Goal: Information Seeking & Learning: Learn about a topic

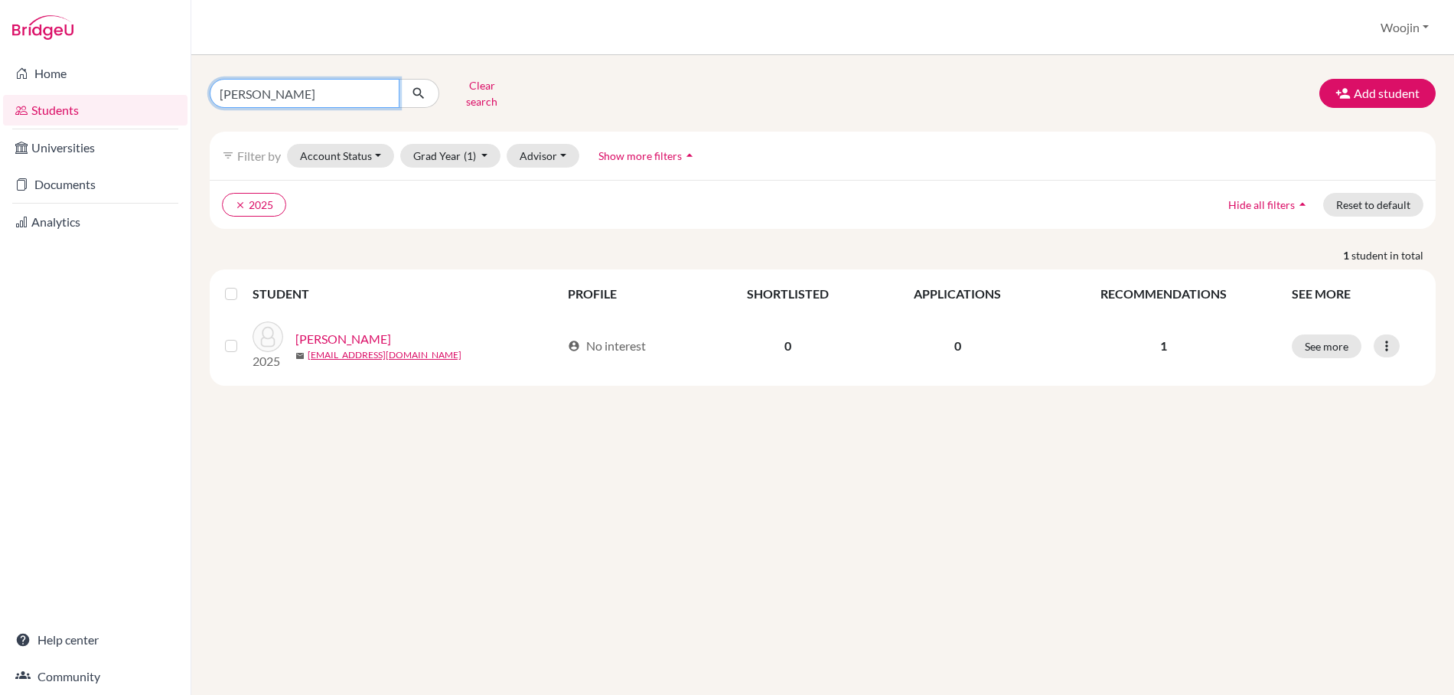
click at [347, 96] on input "[PERSON_NAME]" at bounding box center [305, 93] width 190 height 29
type input "[PERSON_NAME]"
click button "submit" at bounding box center [419, 93] width 41 height 29
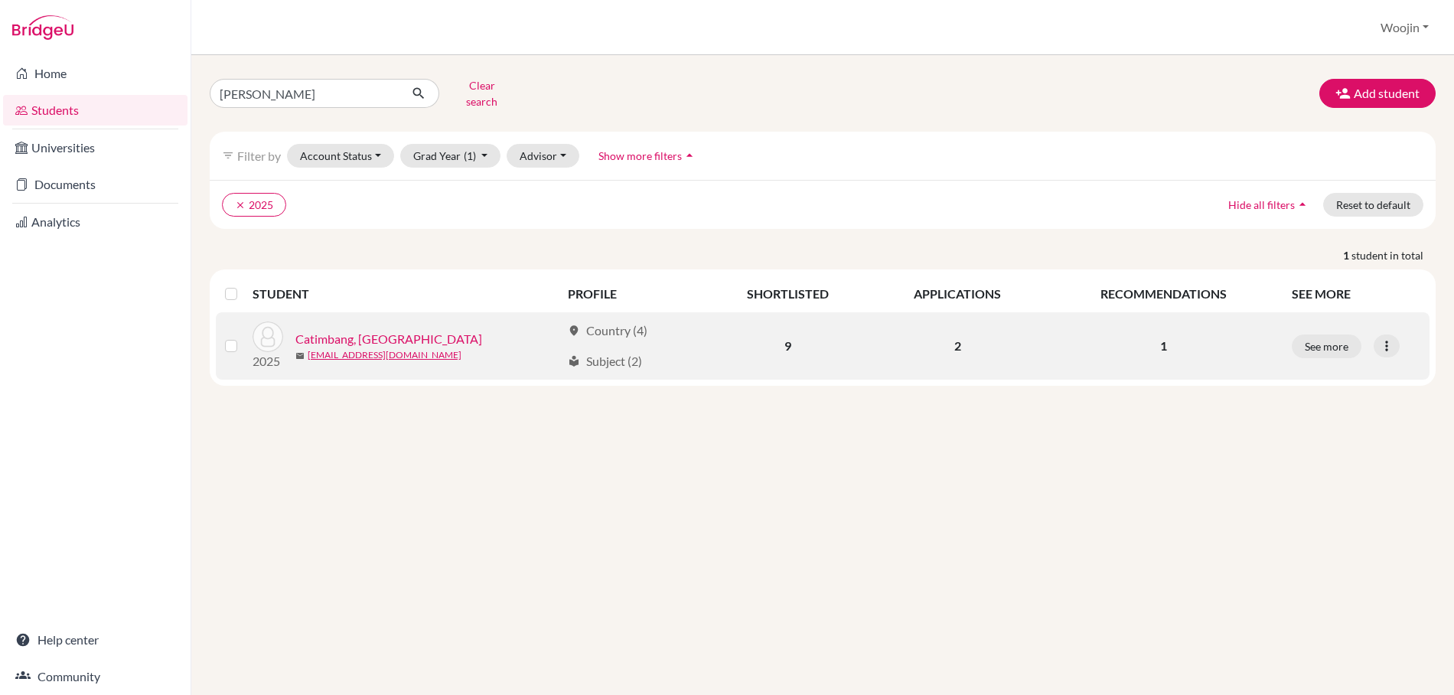
click at [381, 330] on link "Catimbang, [GEOGRAPHIC_DATA]" at bounding box center [388, 339] width 187 height 18
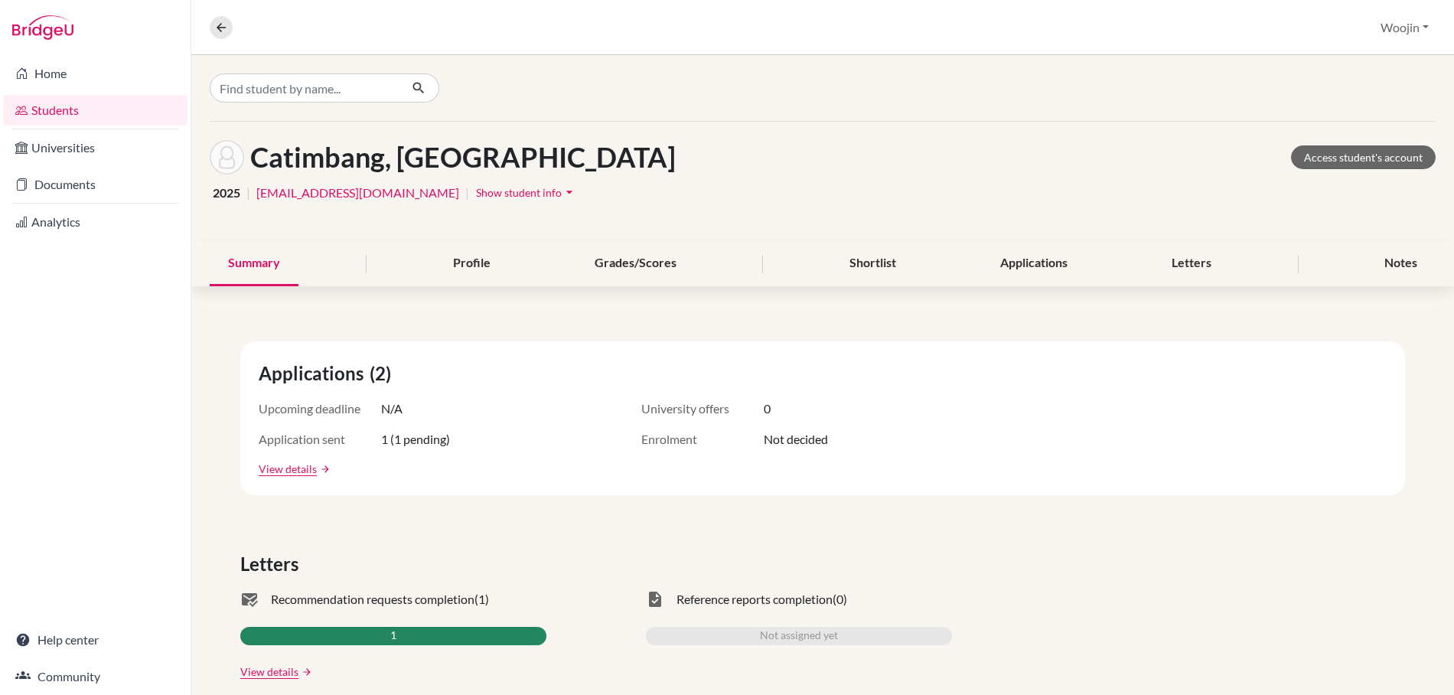
scroll to position [10, 0]
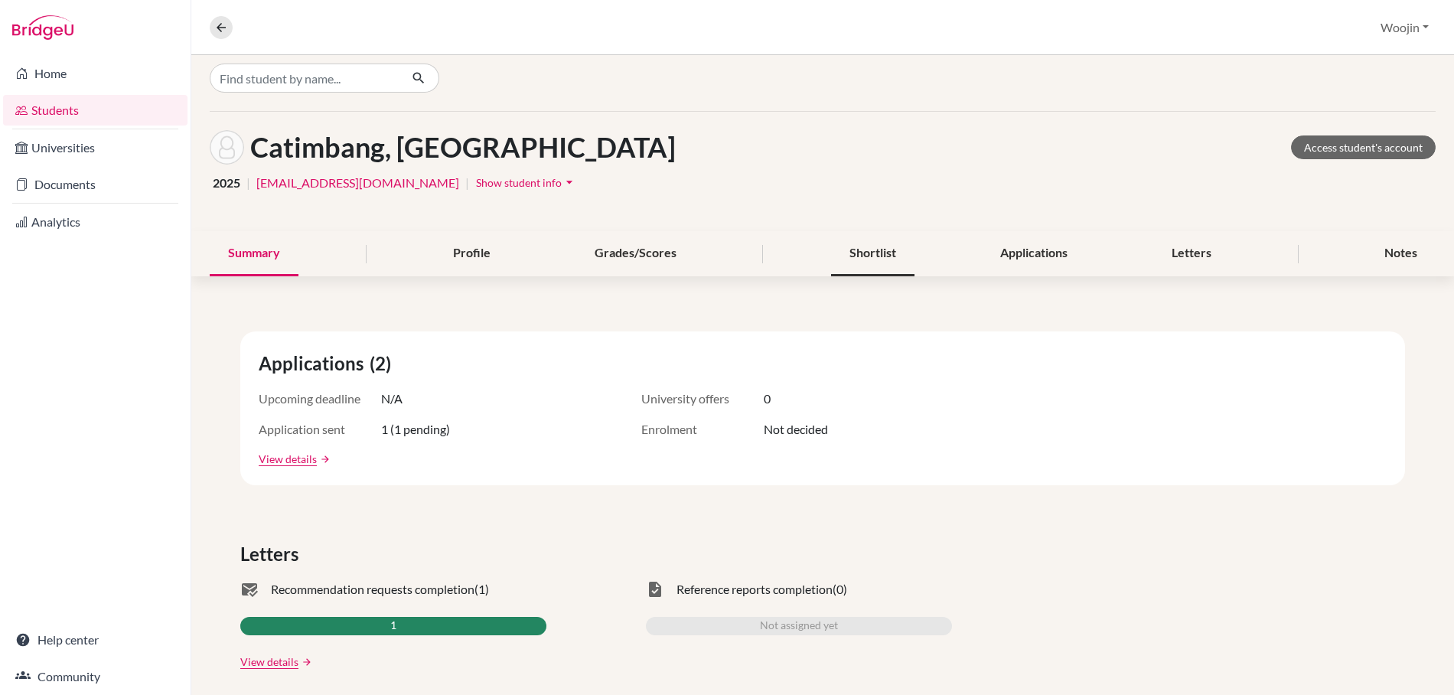
click at [897, 265] on div "Shortlist" at bounding box center [872, 253] width 83 height 45
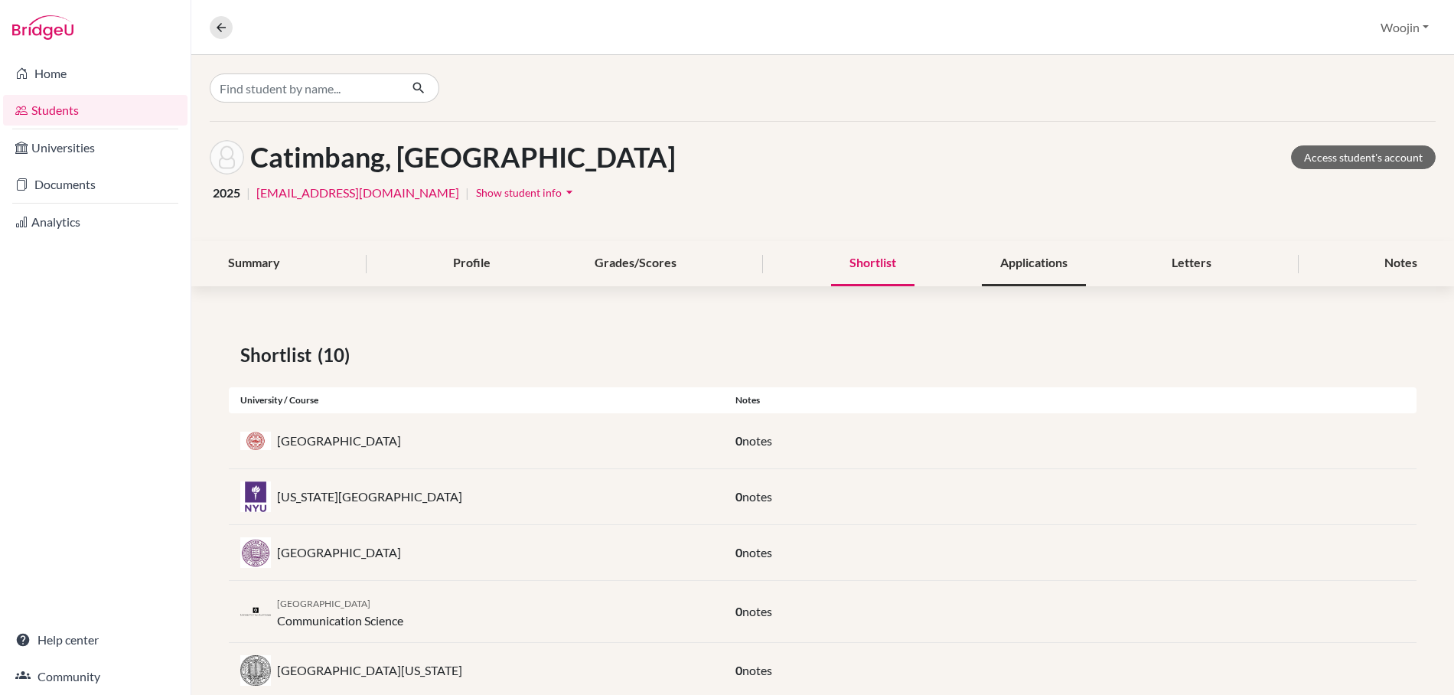
click at [999, 256] on div "Applications" at bounding box center [1034, 263] width 104 height 45
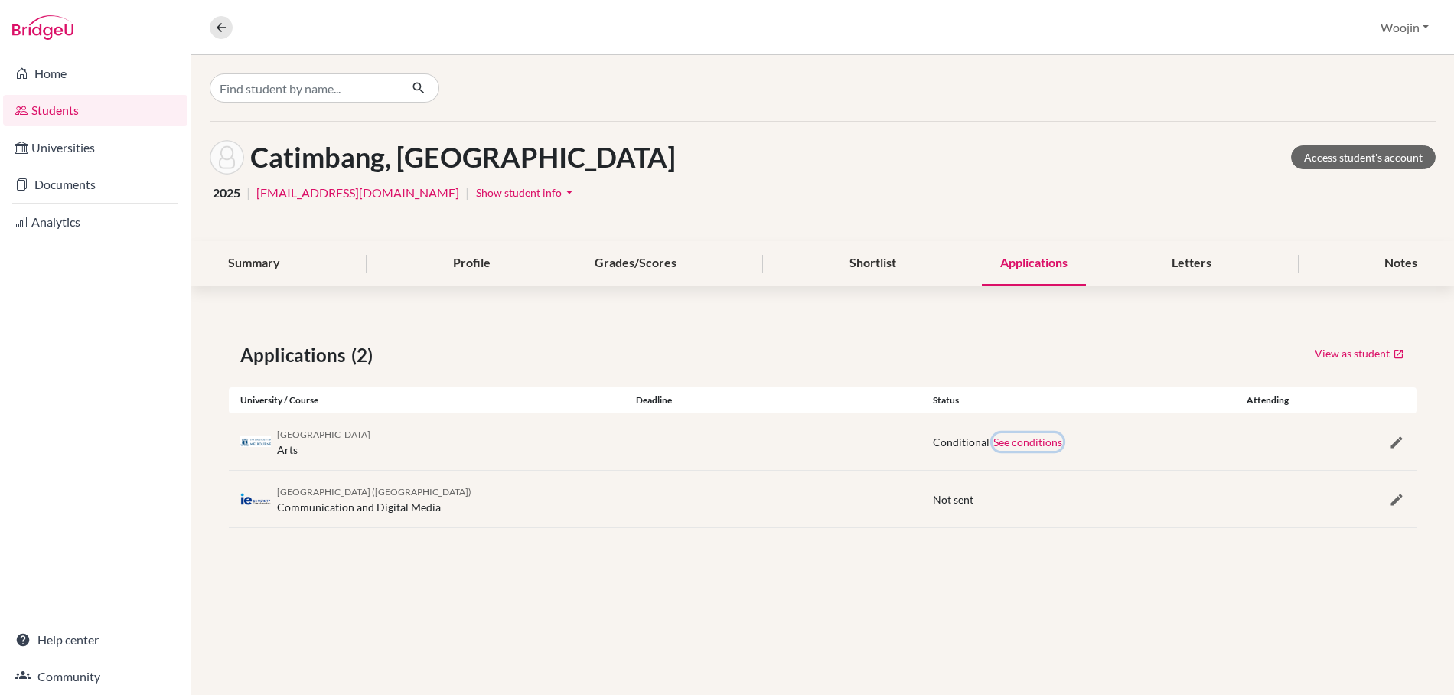
click at [1011, 438] on button "See conditions" at bounding box center [1027, 442] width 70 height 18
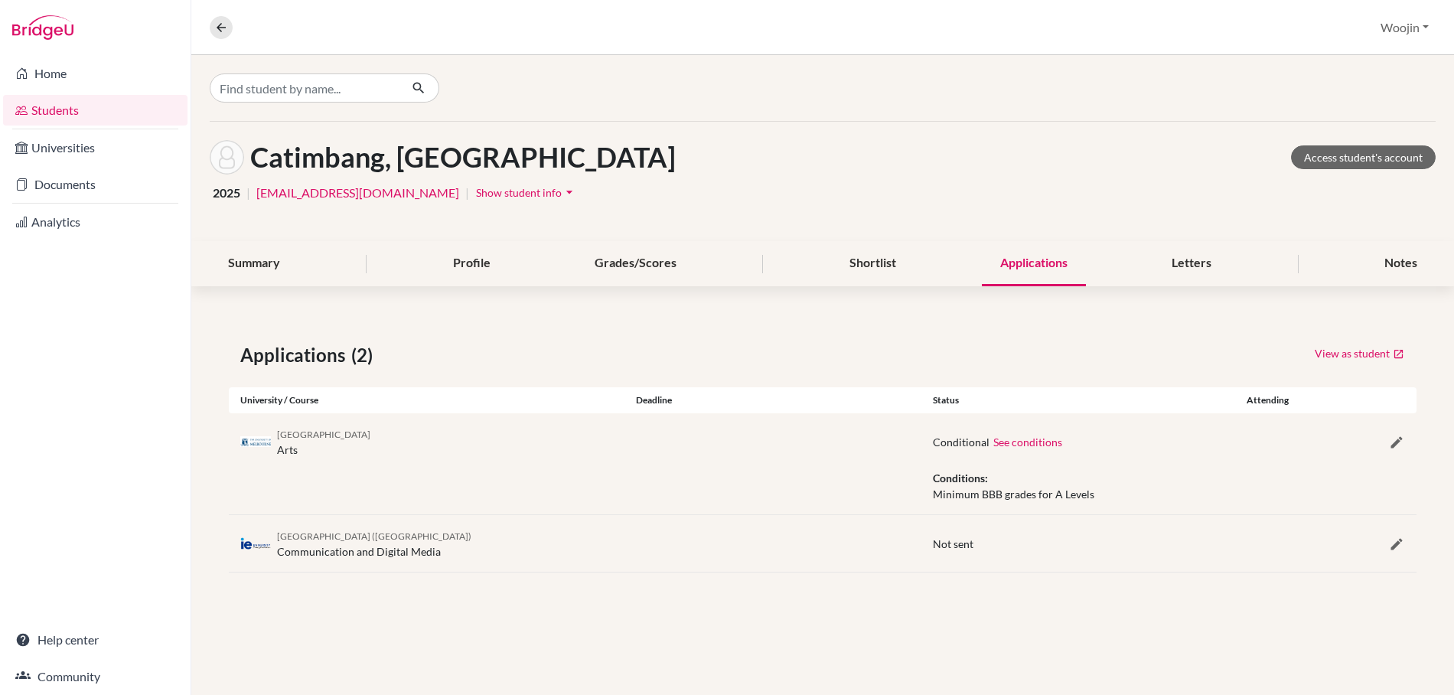
click at [990, 487] on div "Conditions: Minimum BBB grades for A Levels" at bounding box center [1168, 492] width 495 height 44
click at [986, 487] on div "Conditions: Minimum BBB grades for A Levels" at bounding box center [1168, 492] width 495 height 44
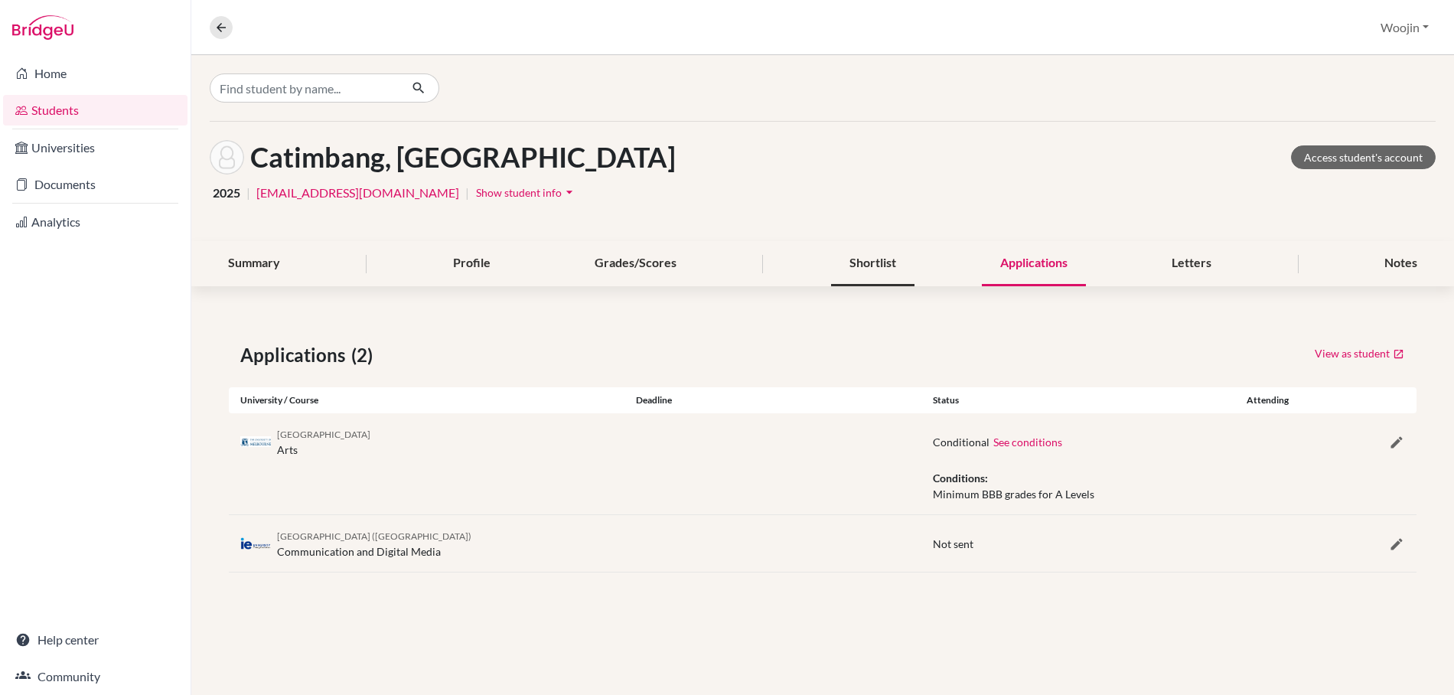
click at [852, 271] on div "Shortlist" at bounding box center [872, 263] width 83 height 45
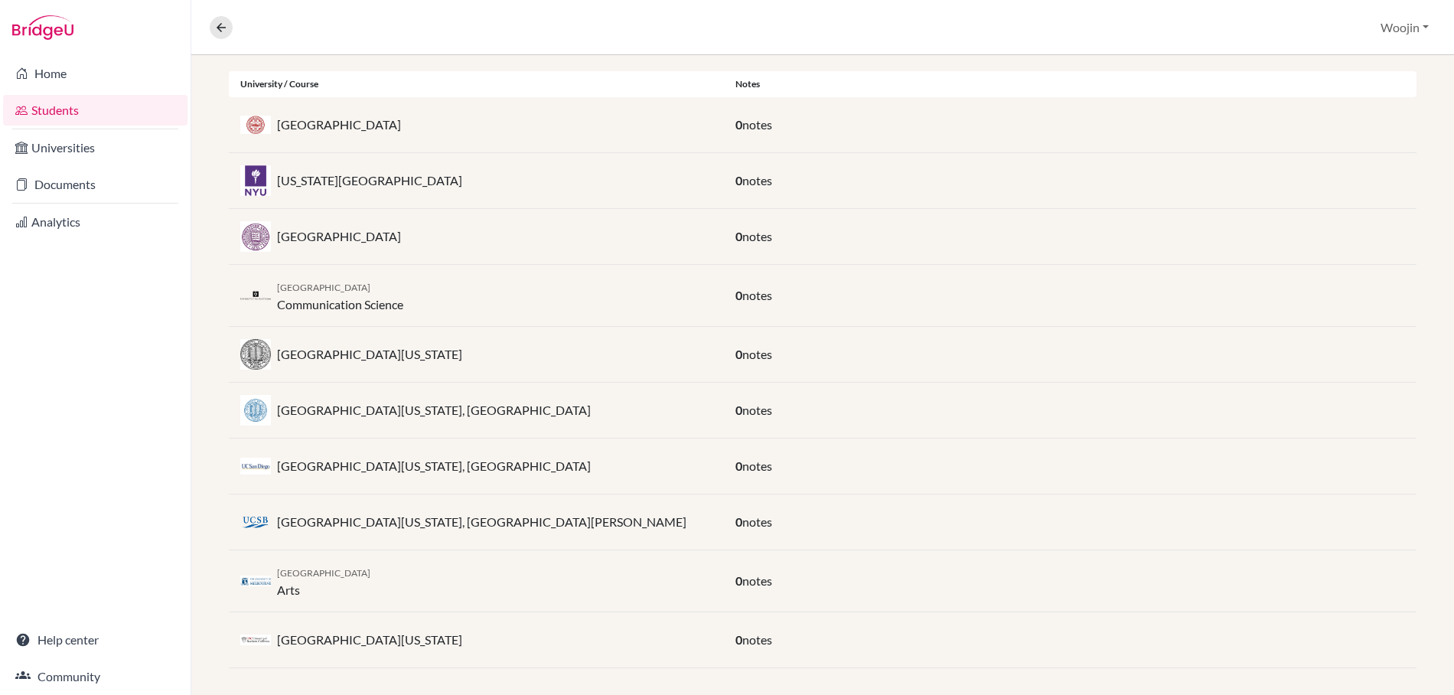
scroll to position [326, 0]
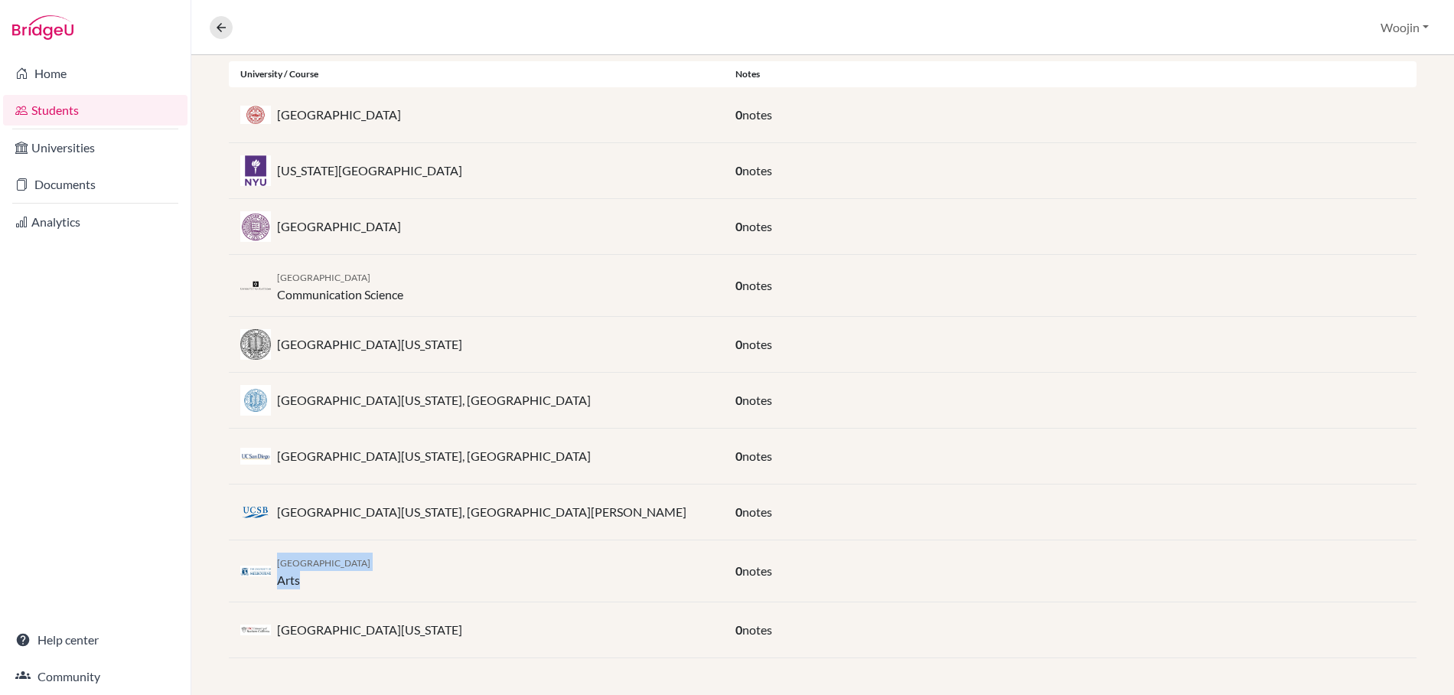
drag, startPoint x: 438, startPoint y: 570, endPoint x: 351, endPoint y: 549, distance: 88.9
click at [351, 549] on div "University of Melbourne Arts 0 notes" at bounding box center [822, 571] width 1187 height 62
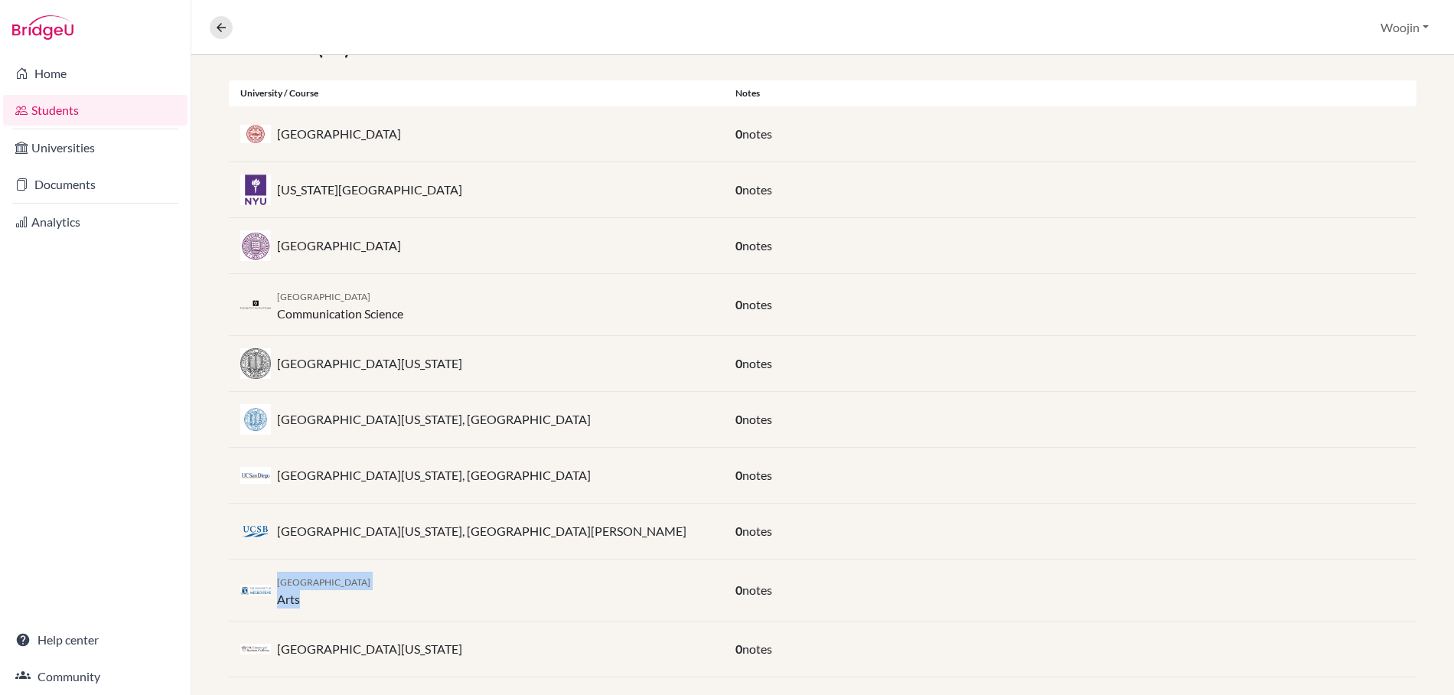
scroll to position [316, 0]
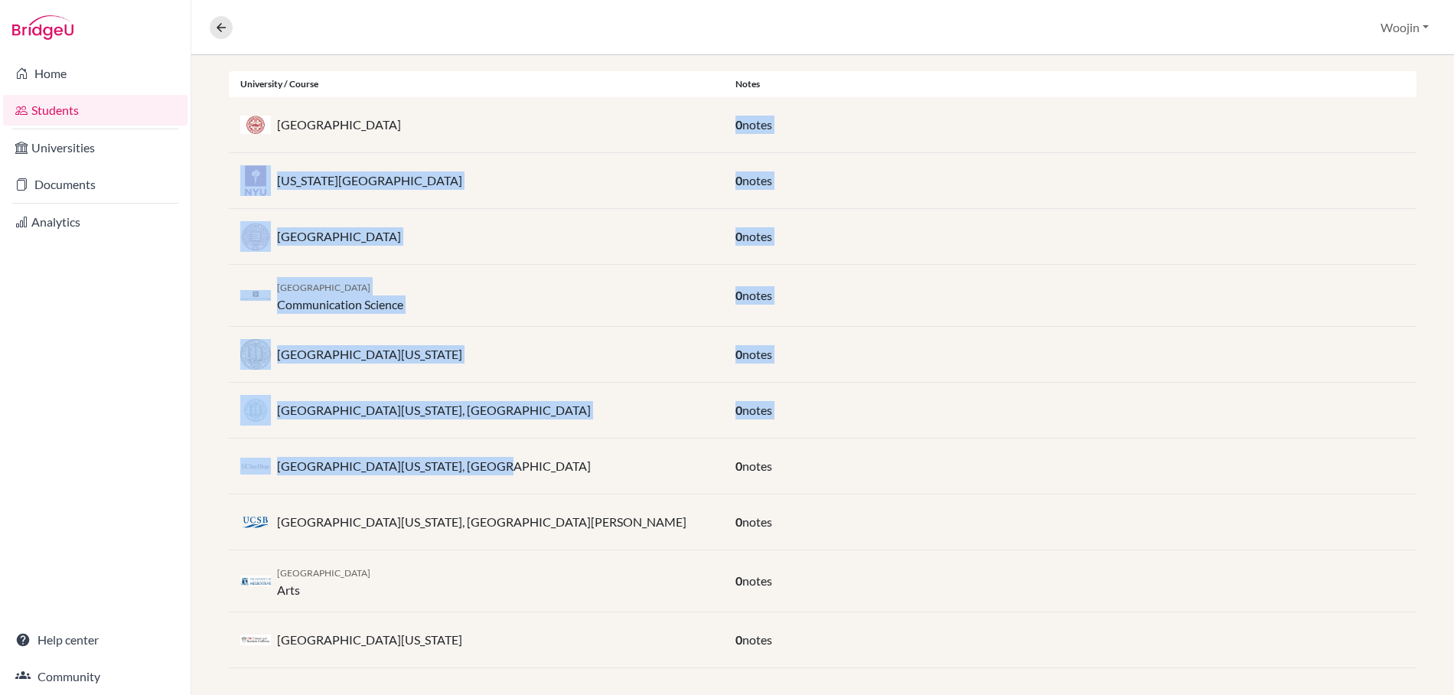
drag, startPoint x: 489, startPoint y: 137, endPoint x: 557, endPoint y: 466, distance: 336.0
click at [557, 466] on div "Shortlist (10) University / Course Notes Boston University 0 notes [US_STATE][G…" at bounding box center [822, 347] width 1262 height 716
click at [557, 466] on div "[GEOGRAPHIC_DATA][US_STATE], [GEOGRAPHIC_DATA]" at bounding box center [476, 466] width 495 height 31
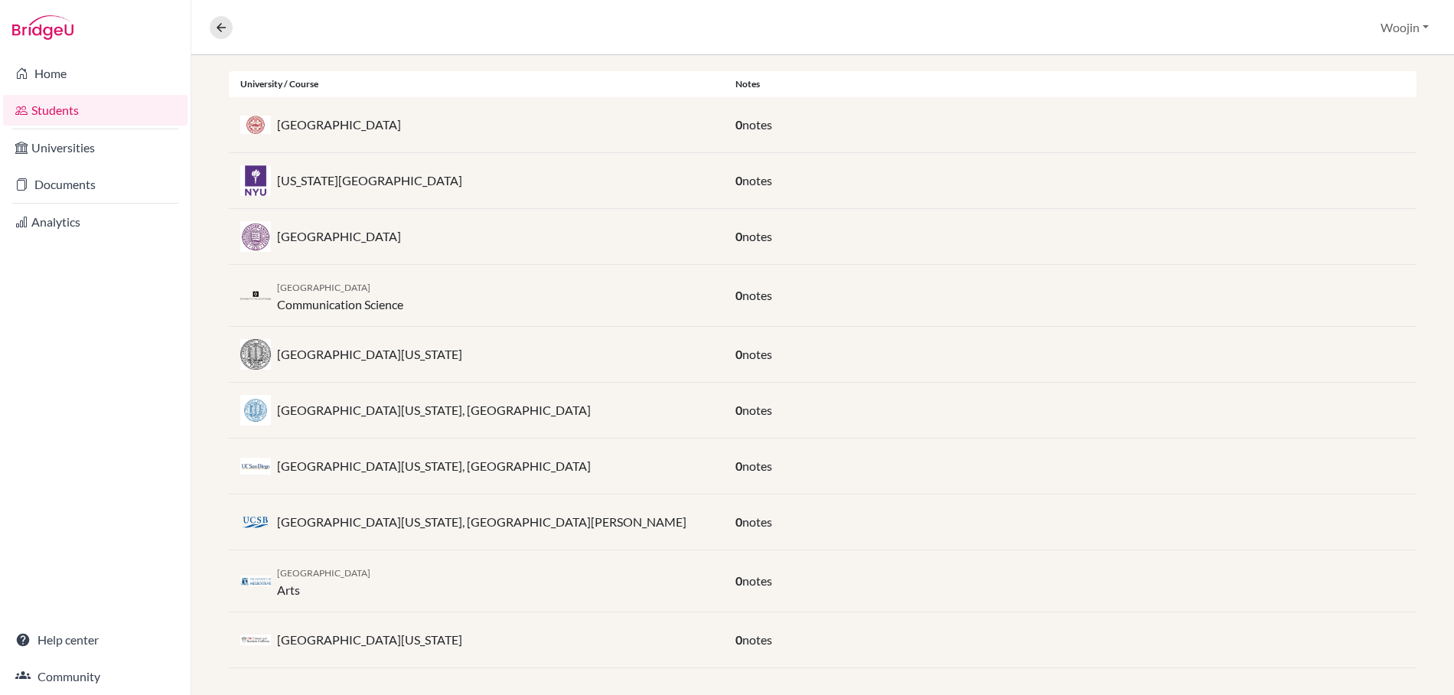
scroll to position [326, 0]
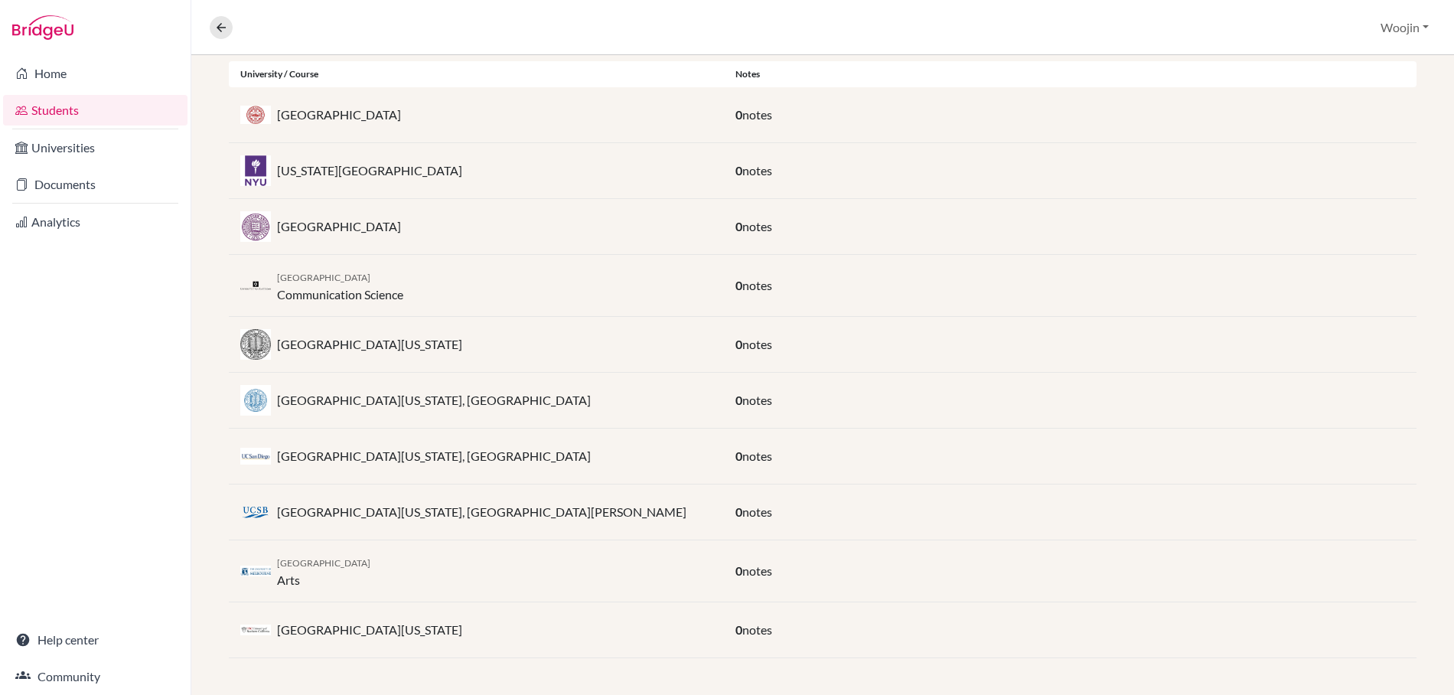
drag, startPoint x: 466, startPoint y: 640, endPoint x: 274, endPoint y: 628, distance: 192.4
click at [274, 628] on div "[GEOGRAPHIC_DATA][US_STATE]" at bounding box center [476, 629] width 495 height 31
click at [278, 629] on p "[GEOGRAPHIC_DATA][US_STATE]" at bounding box center [369, 630] width 185 height 18
drag, startPoint x: 278, startPoint y: 629, endPoint x: 468, endPoint y: 640, distance: 190.8
click at [468, 640] on div "[GEOGRAPHIC_DATA][US_STATE]" at bounding box center [476, 629] width 495 height 31
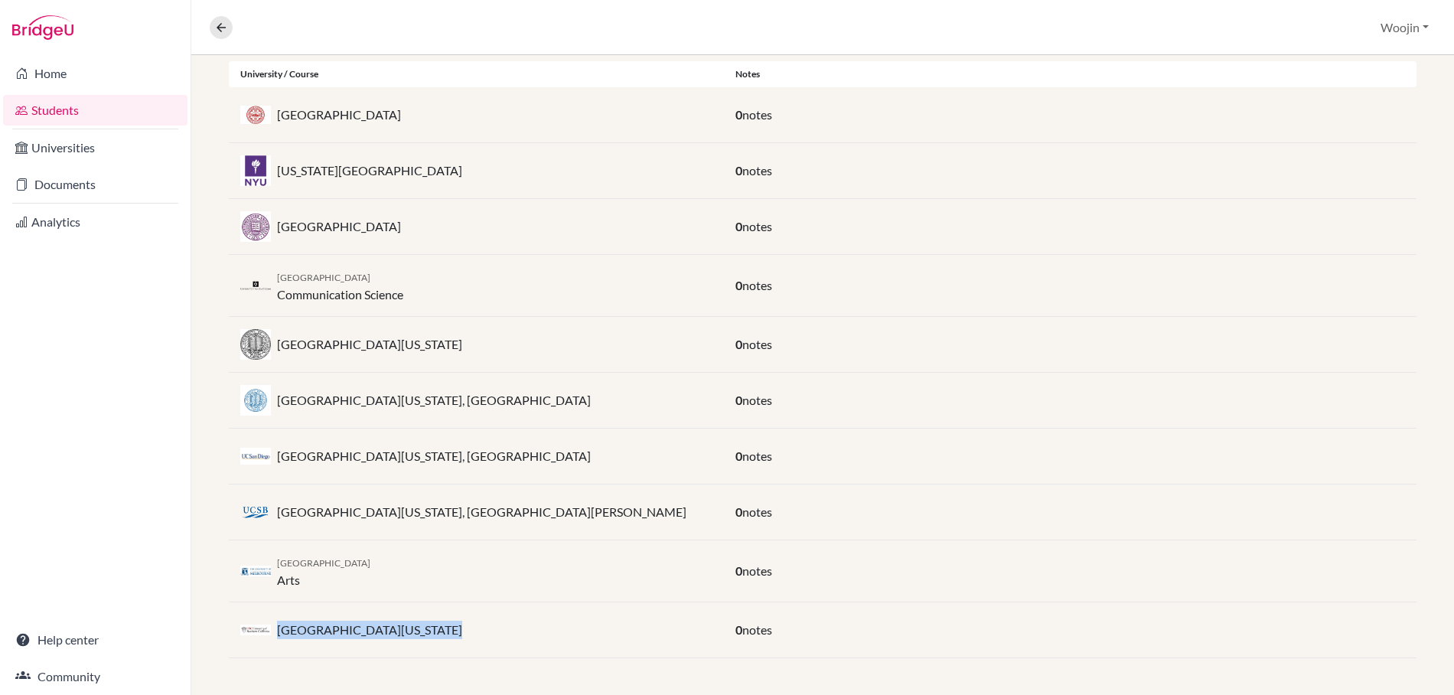
click at [468, 634] on div "[GEOGRAPHIC_DATA][US_STATE]" at bounding box center [476, 629] width 495 height 31
drag, startPoint x: 465, startPoint y: 633, endPoint x: 277, endPoint y: 623, distance: 188.5
click at [277, 623] on div "[GEOGRAPHIC_DATA][US_STATE]" at bounding box center [476, 629] width 495 height 31
